Goal: Find specific page/section: Find specific page/section

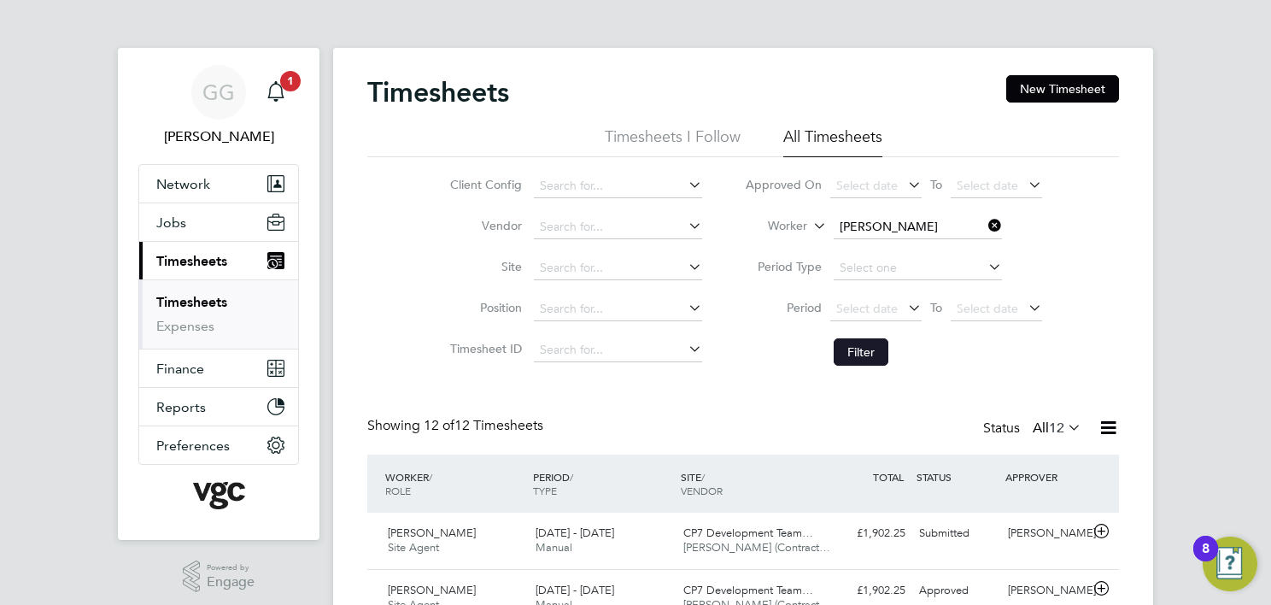
click at [867, 347] on button "Filter" at bounding box center [860, 351] width 55 height 27
click at [851, 229] on input at bounding box center [917, 227] width 168 height 24
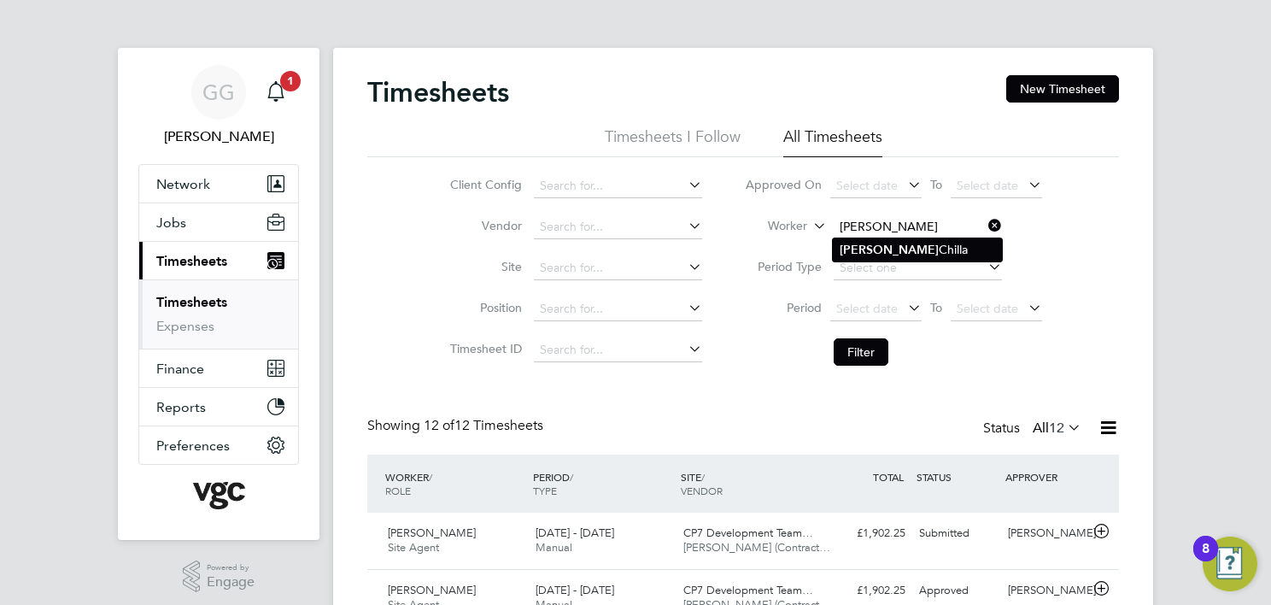
click at [896, 249] on li "[PERSON_NAME]" at bounding box center [917, 249] width 169 height 23
type input "[PERSON_NAME]"
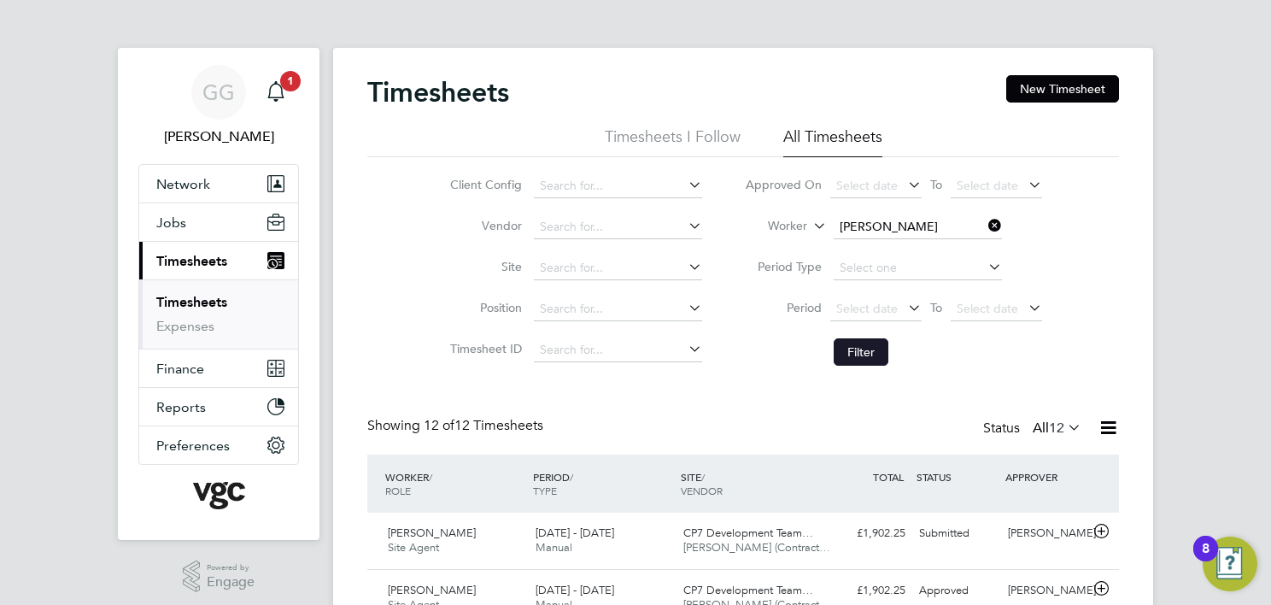
click at [858, 351] on button "Filter" at bounding box center [860, 351] width 55 height 27
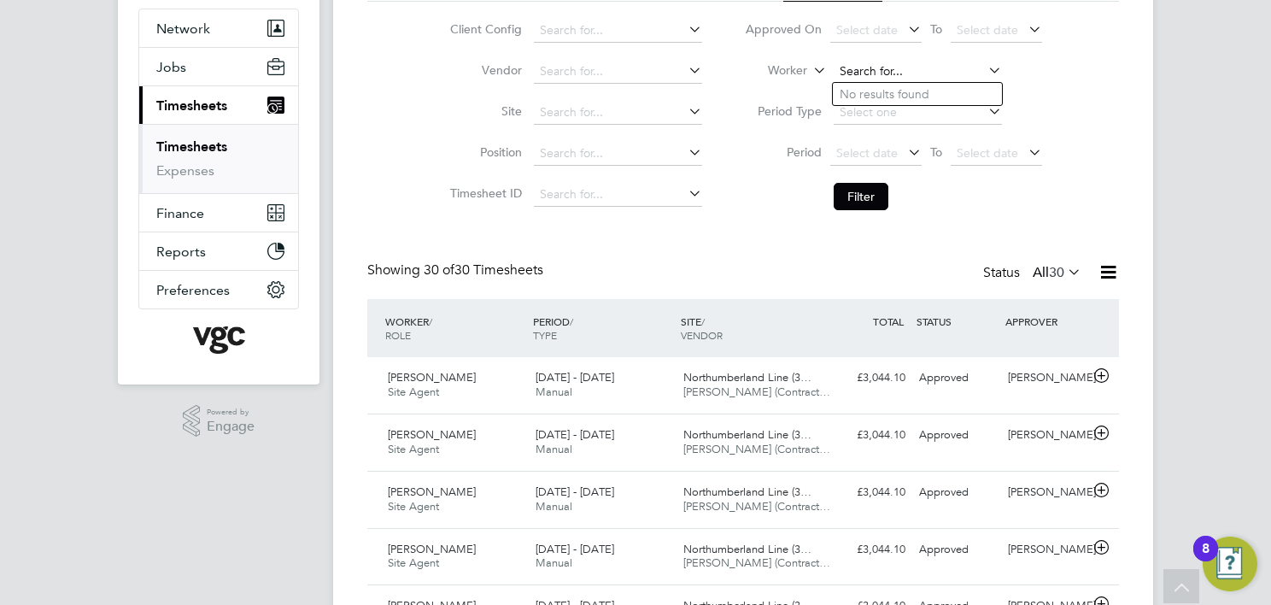
click at [896, 74] on input at bounding box center [917, 72] width 168 height 24
type input "[PERSON_NAME]"
click at [903, 72] on input at bounding box center [917, 72] width 168 height 24
click at [904, 87] on li "[PERSON_NAME] ta" at bounding box center [917, 94] width 169 height 23
type input "[PERSON_NAME]"
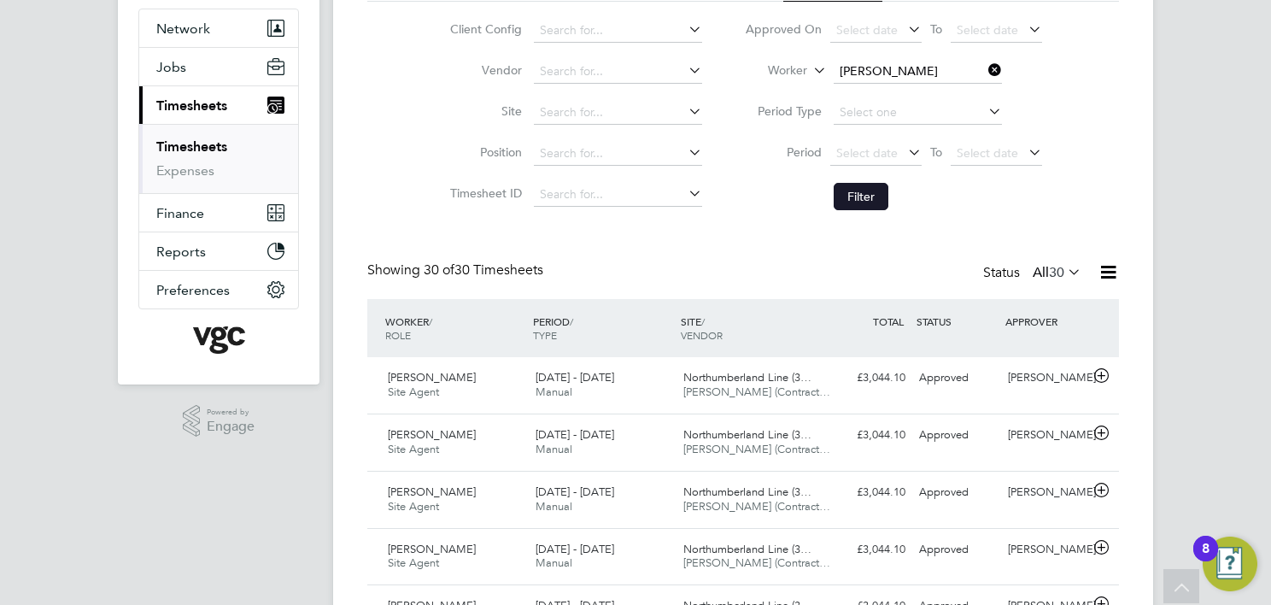
click at [871, 199] on button "Filter" at bounding box center [860, 196] width 55 height 27
